Goal: Information Seeking & Learning: Learn about a topic

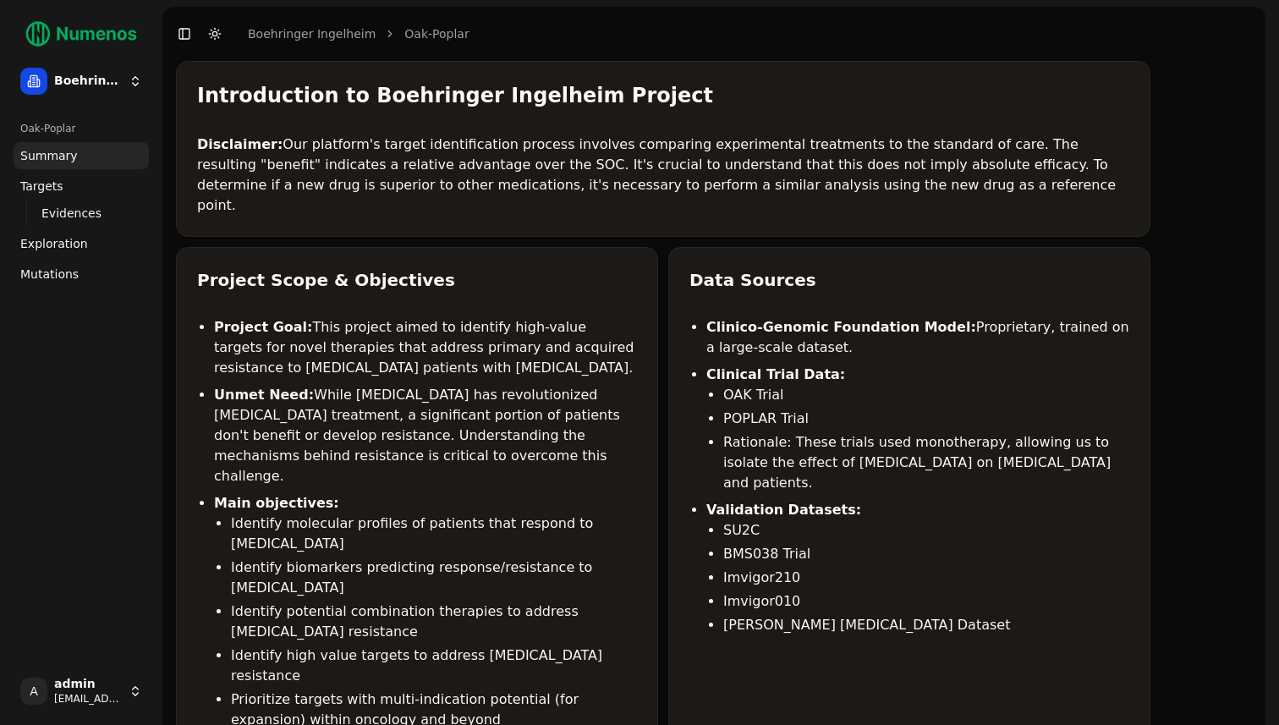
click at [67, 273] on span "Mutations" at bounding box center [49, 274] width 58 height 17
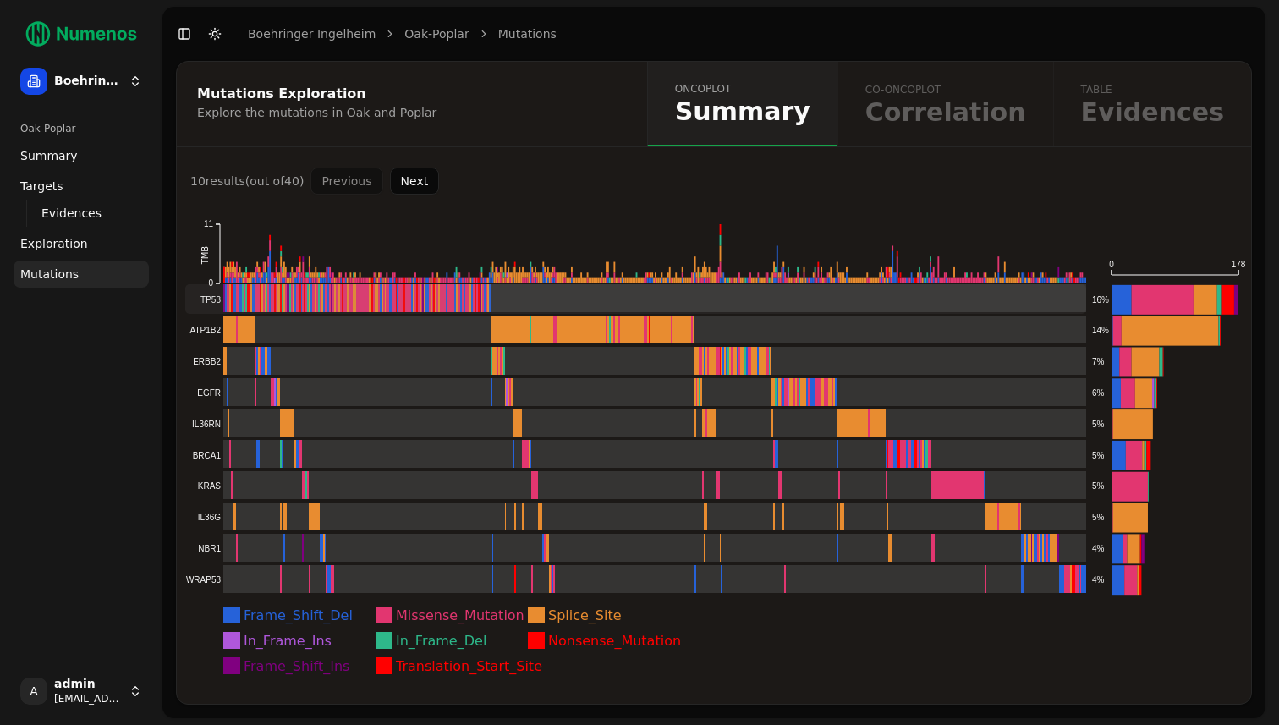
click at [268, 293] on rect at bounding box center [635, 299] width 901 height 30
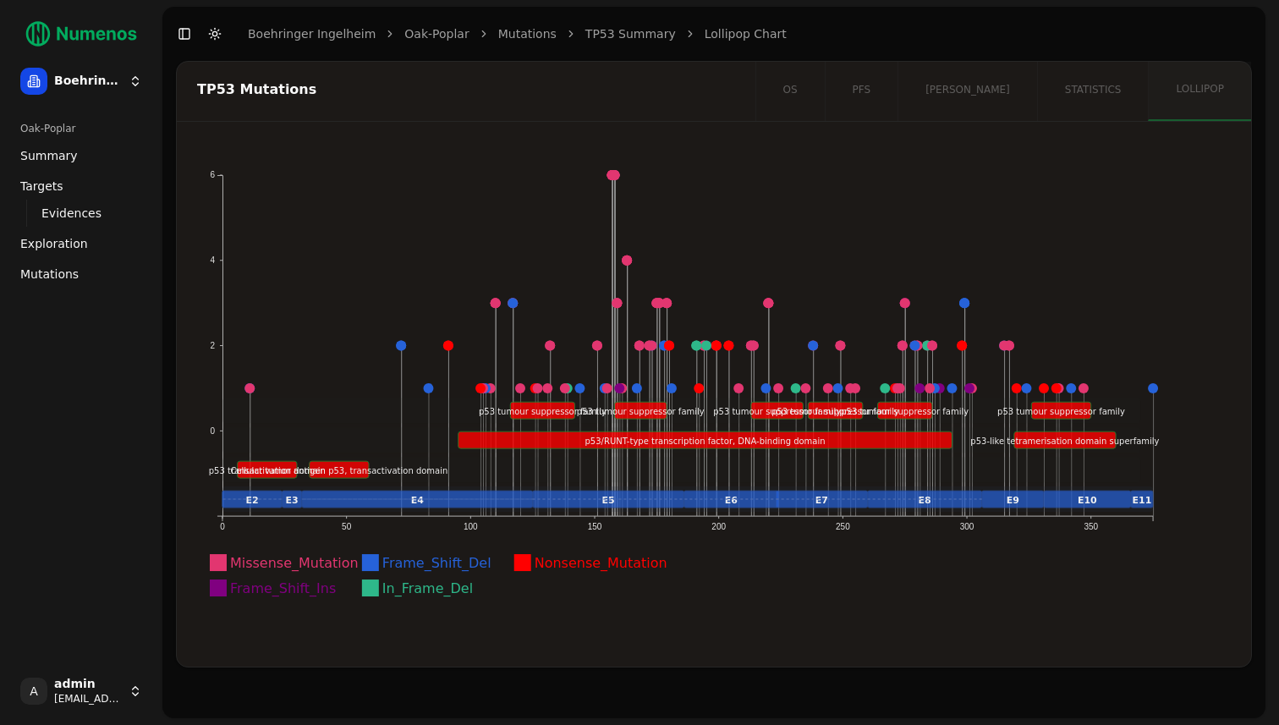
click at [1099, 91] on div "os pfs orr statistics lollipop" at bounding box center [1003, 91] width 496 height 59
